Goal: Information Seeking & Learning: Understand process/instructions

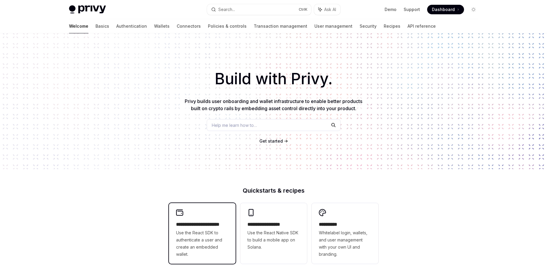
click at [212, 232] on span "Use the React SDK to authenticate a user and create an embedded wallet." at bounding box center [202, 243] width 52 height 29
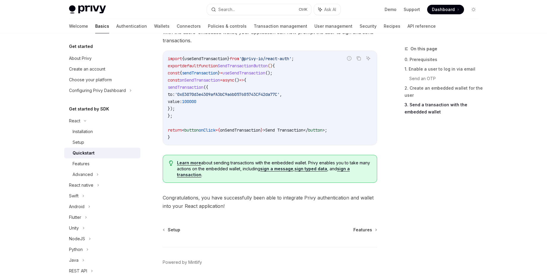
scroll to position [571, 0]
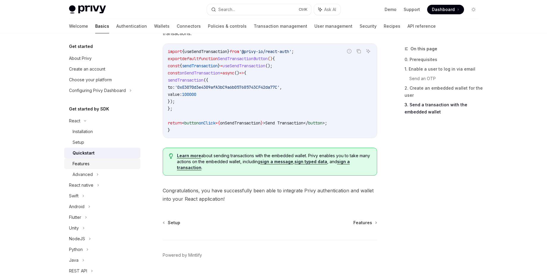
click at [93, 168] on link "Features" at bounding box center [102, 163] width 76 height 11
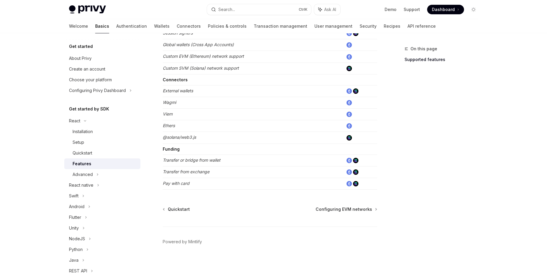
scroll to position [357, 0]
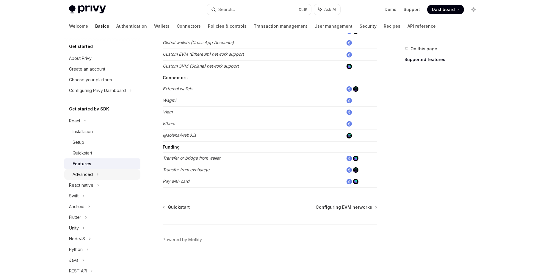
click at [96, 174] on icon at bounding box center [97, 174] width 2 height 7
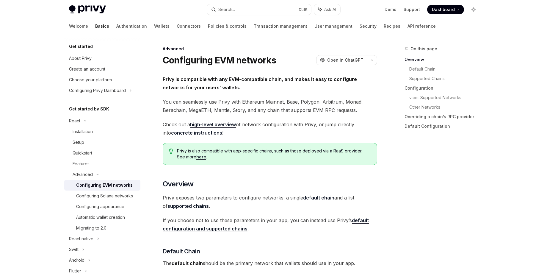
click at [114, 185] on div "Configuring EVM networks" at bounding box center [104, 184] width 56 height 7
drag, startPoint x: 247, startPoint y: 111, endPoint x: 332, endPoint y: 114, distance: 85.1
click at [280, 136] on span "Check out a high-level overview of network configuration with Privy, or jump di…" at bounding box center [270, 128] width 214 height 17
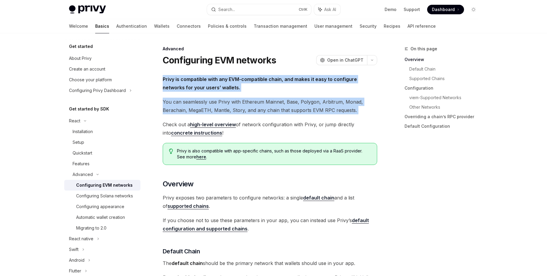
drag, startPoint x: 162, startPoint y: 78, endPoint x: 358, endPoint y: 114, distance: 199.9
copy div "Privy is compatible with any EVM-compatible chain, and makes it easy to configu…"
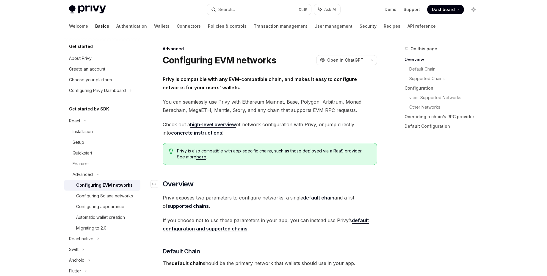
click at [276, 183] on h2 "​ Overview" at bounding box center [270, 184] width 214 height 10
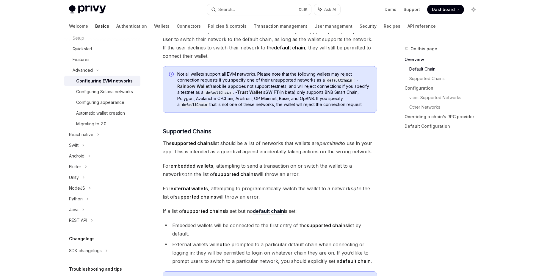
scroll to position [107, 0]
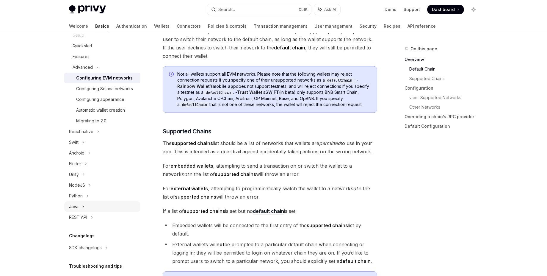
click at [82, 210] on icon at bounding box center [83, 206] width 2 height 7
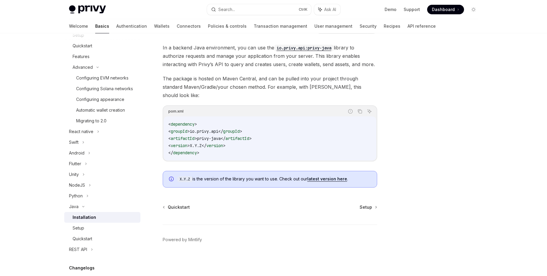
scroll to position [23, 0]
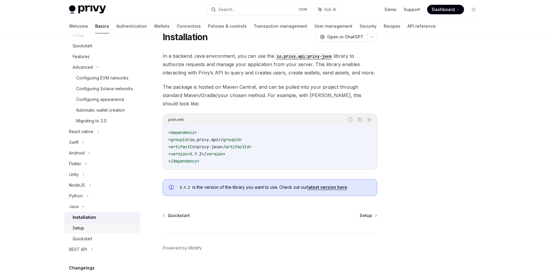
click at [94, 231] on div "Setup" at bounding box center [105, 227] width 64 height 7
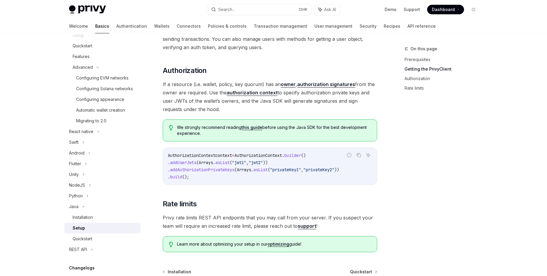
scroll to position [202, 0]
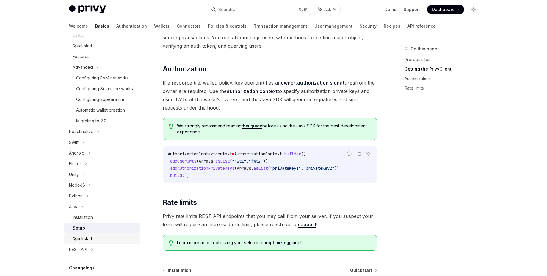
click at [86, 242] on div "Quickstart" at bounding box center [83, 238] width 20 height 7
type textarea "*"
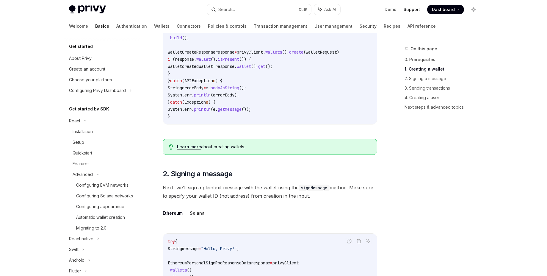
click at [415, 7] on link "Support" at bounding box center [411, 10] width 16 height 6
